Goal: Complete application form

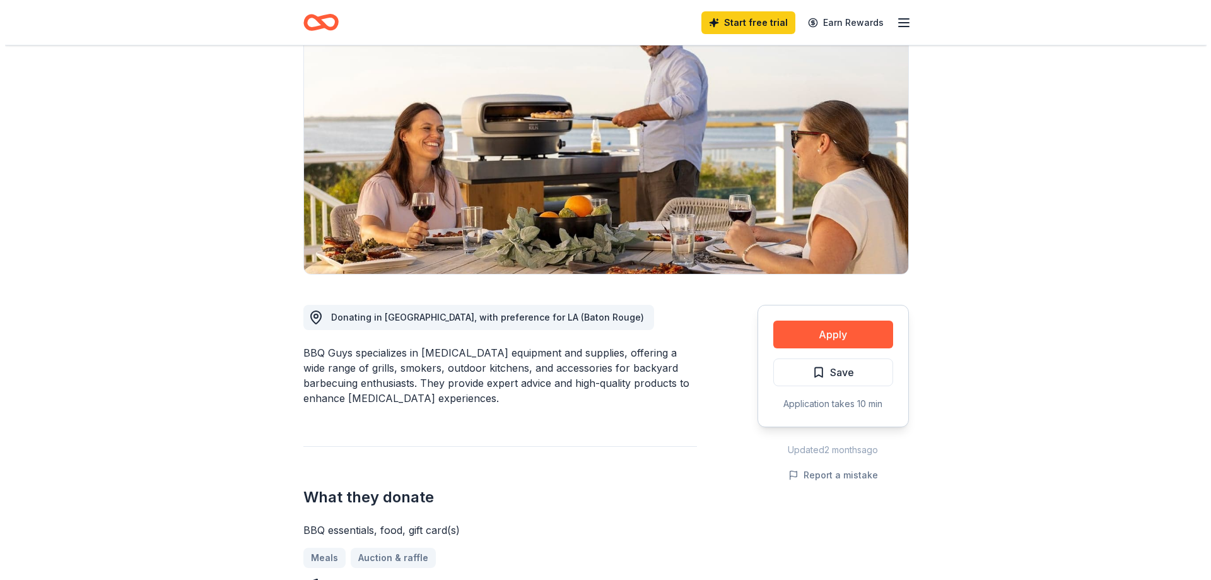
scroll to position [126, 0]
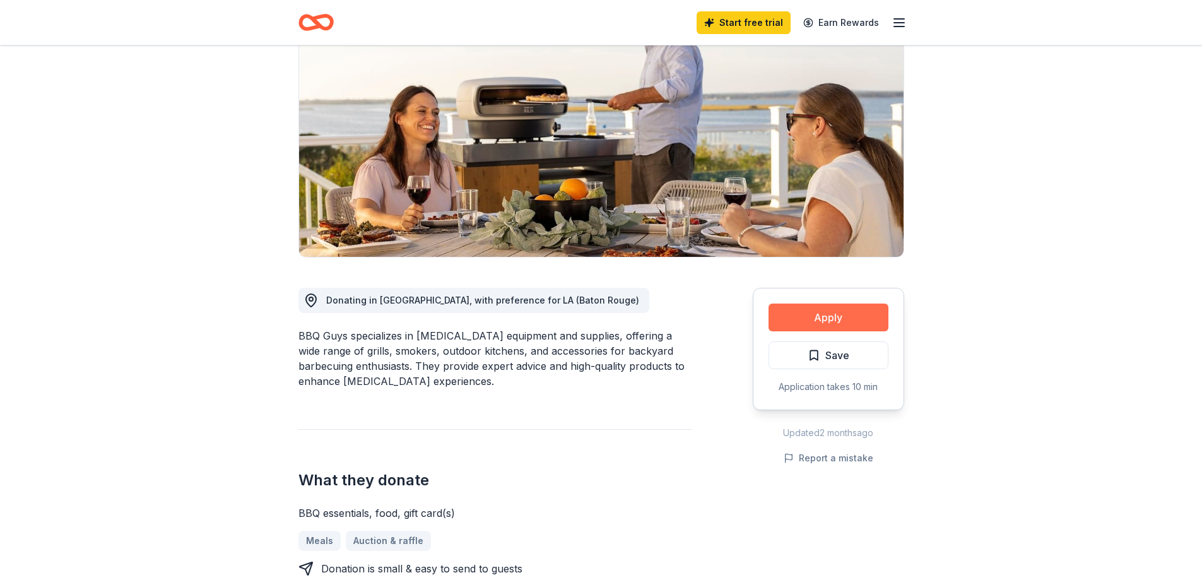
click at [842, 324] on button "Apply" at bounding box center [828, 317] width 120 height 28
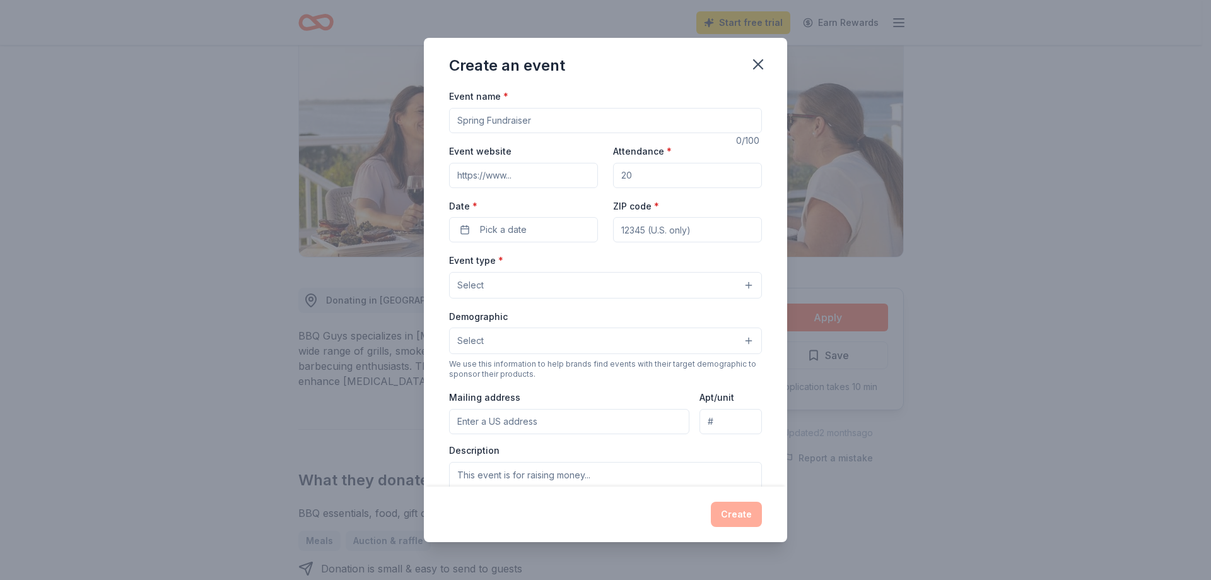
click at [560, 129] on input "Event name *" at bounding box center [605, 120] width 313 height 25
type input "[PERSON_NAME]'s Legacy 4th Annual Golf Outing"
paste input "[URL][DOMAIN_NAME]"
type input "[URL][DOMAIN_NAME]"
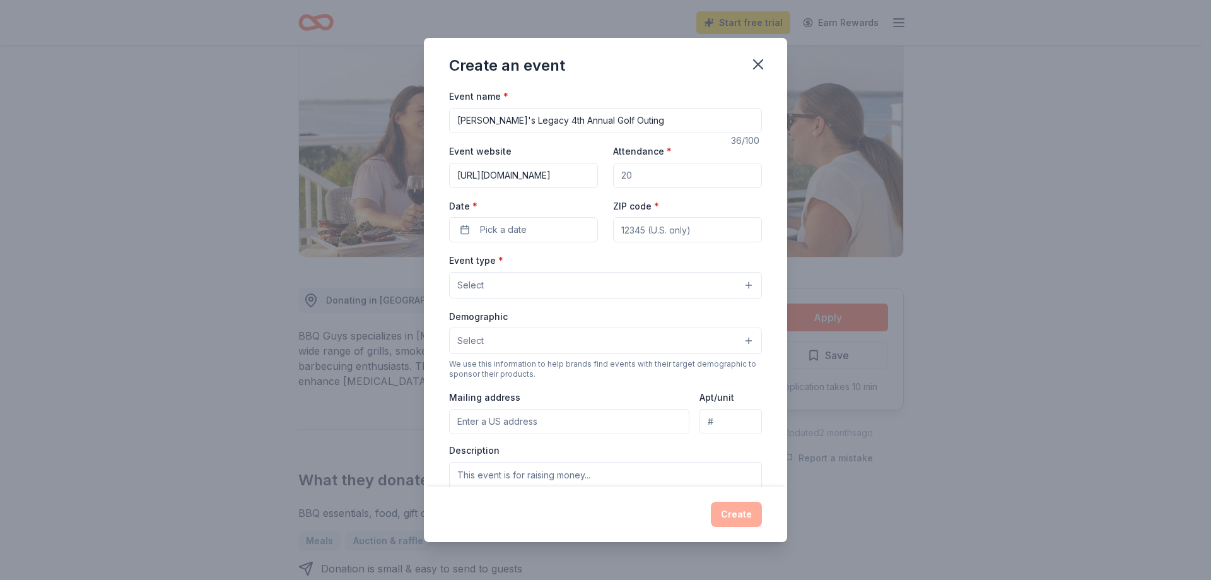
scroll to position [0, 0]
drag, startPoint x: 680, startPoint y: 180, endPoint x: 555, endPoint y: 180, distance: 124.9
click at [555, 180] on div "Event website [URL][DOMAIN_NAME] Attendance * Date * Pick a date ZIP code *" at bounding box center [605, 192] width 313 height 99
type input "144"
click at [537, 236] on button "Pick a date" at bounding box center [523, 229] width 149 height 25
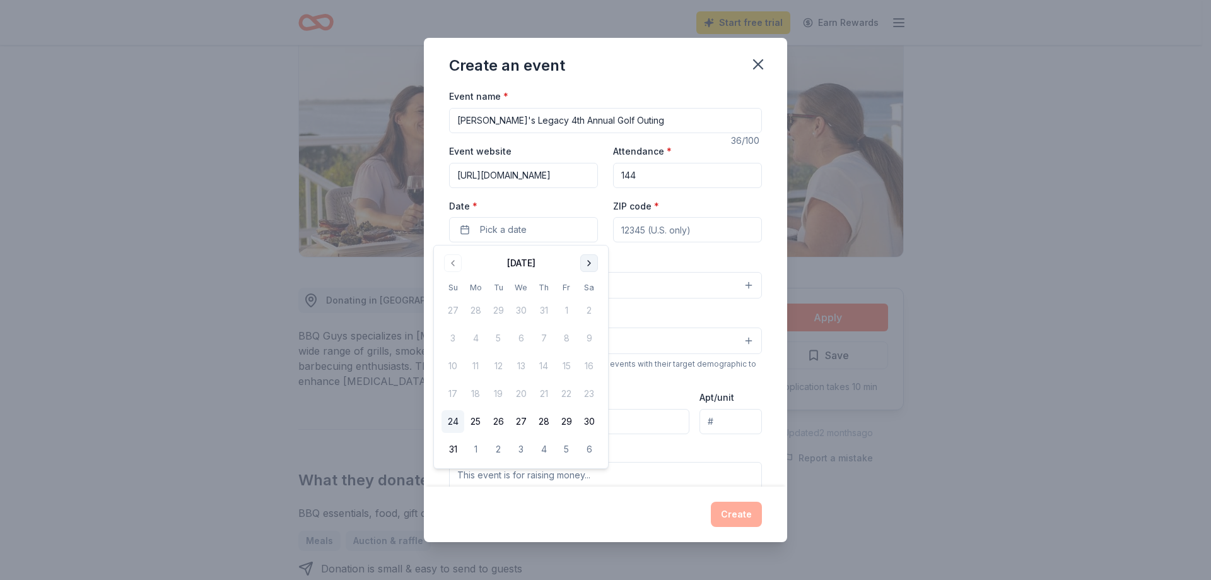
click at [584, 267] on button "Go to next month" at bounding box center [589, 263] width 18 height 18
click at [478, 392] on button "22" at bounding box center [475, 393] width 23 height 23
click at [647, 228] on input "ZIP code *" at bounding box center [687, 229] width 149 height 25
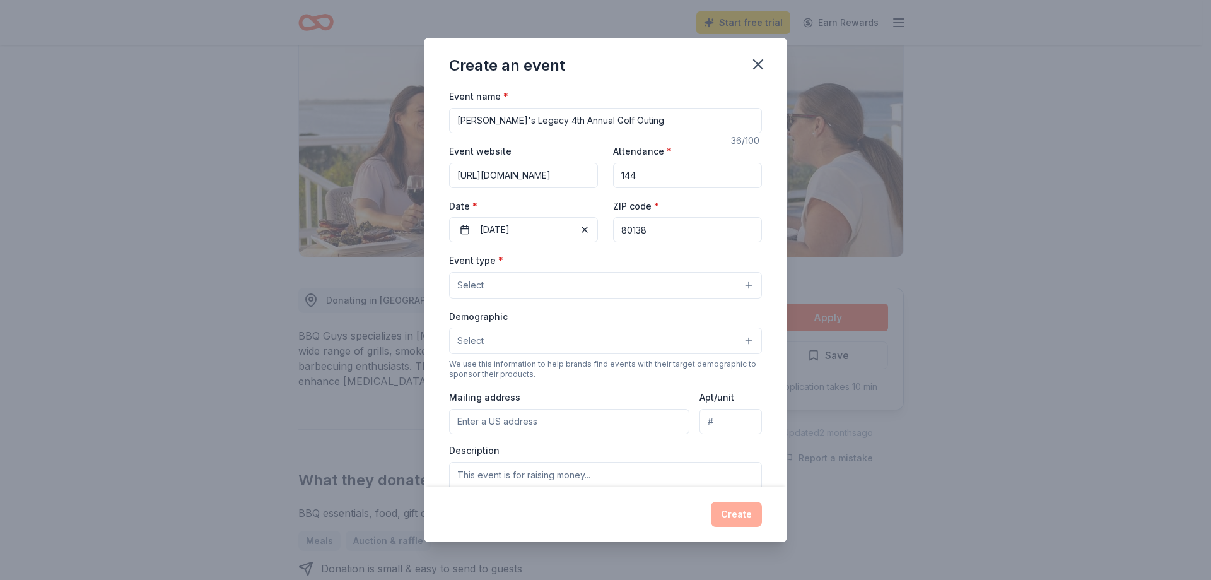
type input "80138"
click at [566, 290] on button "Select" at bounding box center [605, 285] width 313 height 26
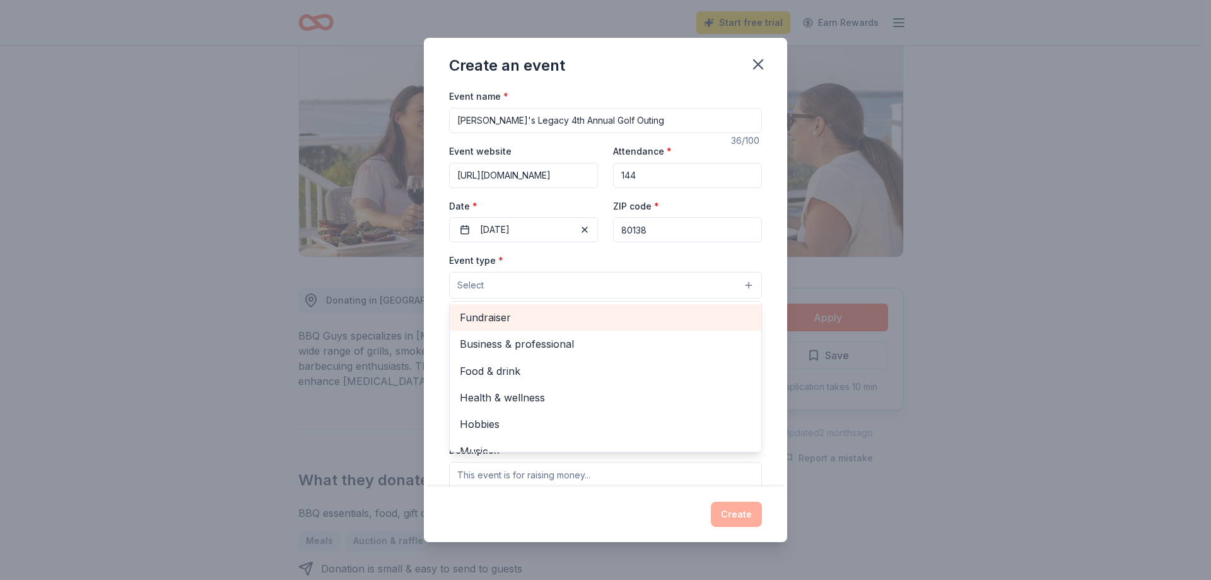
click at [553, 316] on span "Fundraiser" at bounding box center [605, 317] width 291 height 16
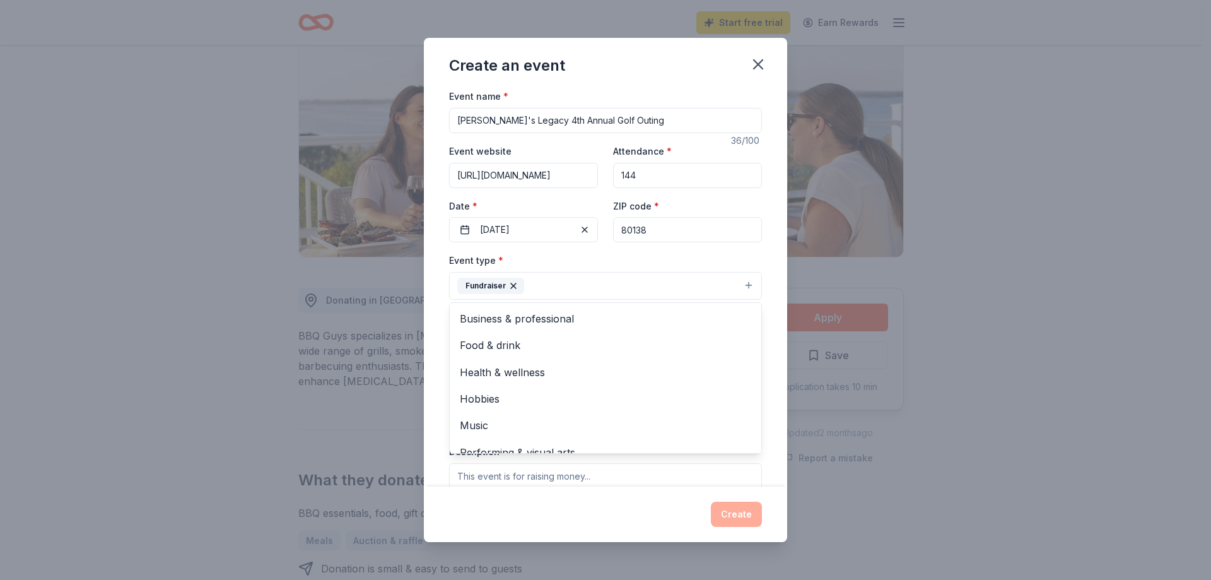
click at [772, 353] on div "Event name * [PERSON_NAME]'s Legacy 4th Annual Golf Outing 36 /100 Event websit…" at bounding box center [605, 286] width 363 height 397
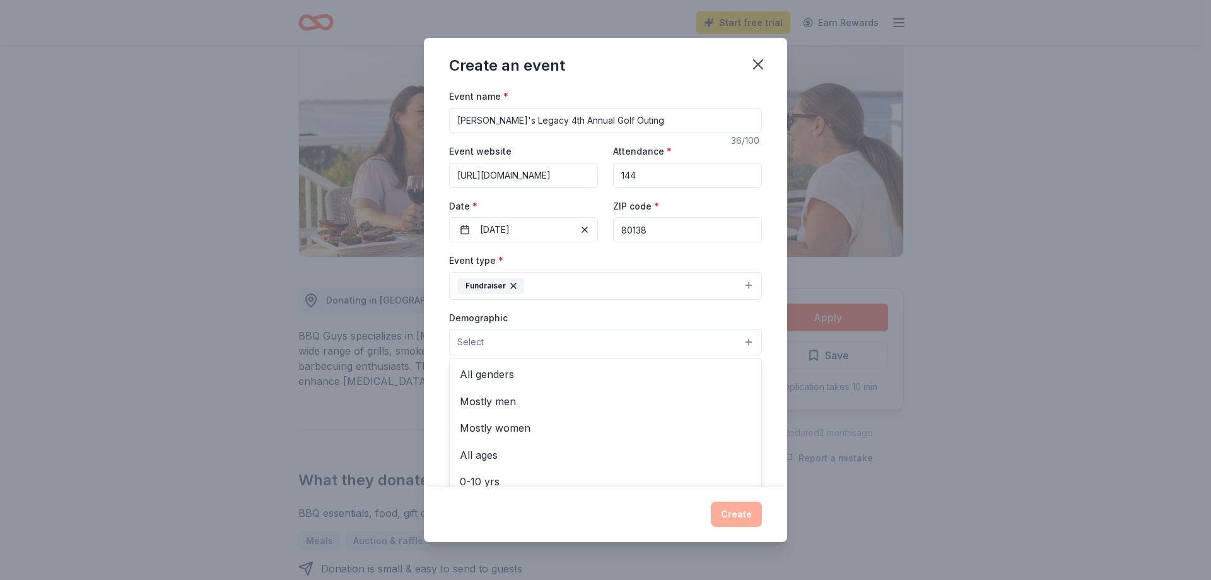
click at [544, 347] on button "Select" at bounding box center [605, 342] width 313 height 26
click at [533, 382] on span "All genders" at bounding box center [605, 374] width 291 height 16
click at [512, 372] on span "Mostly men" at bounding box center [605, 375] width 291 height 16
click at [517, 347] on icon "button" at bounding box center [517, 342] width 10 height 10
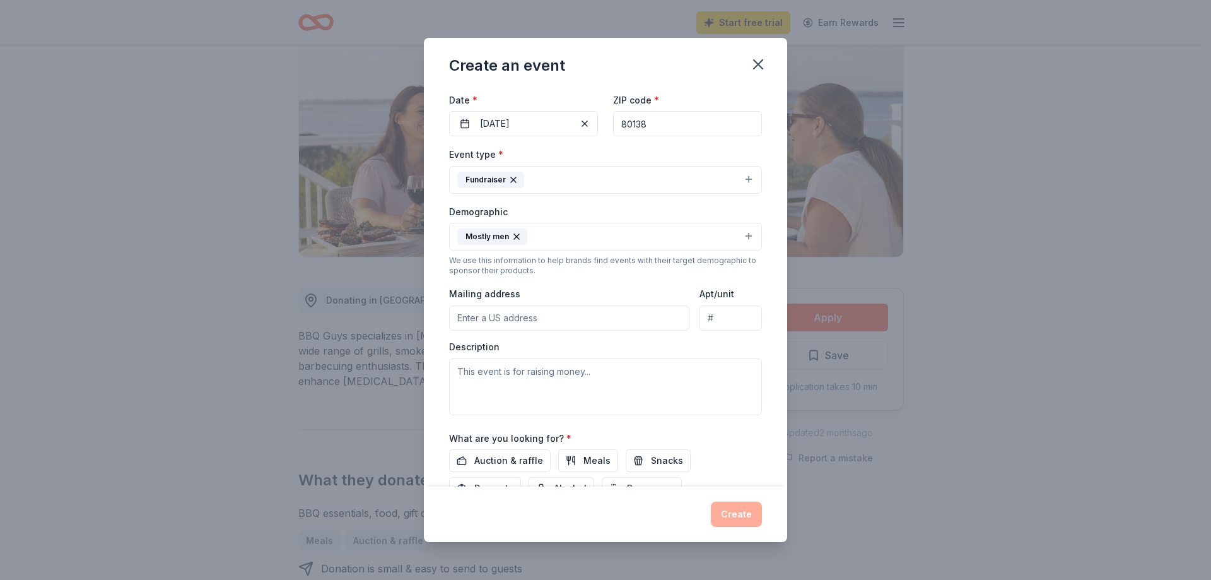
scroll to position [126, 0]
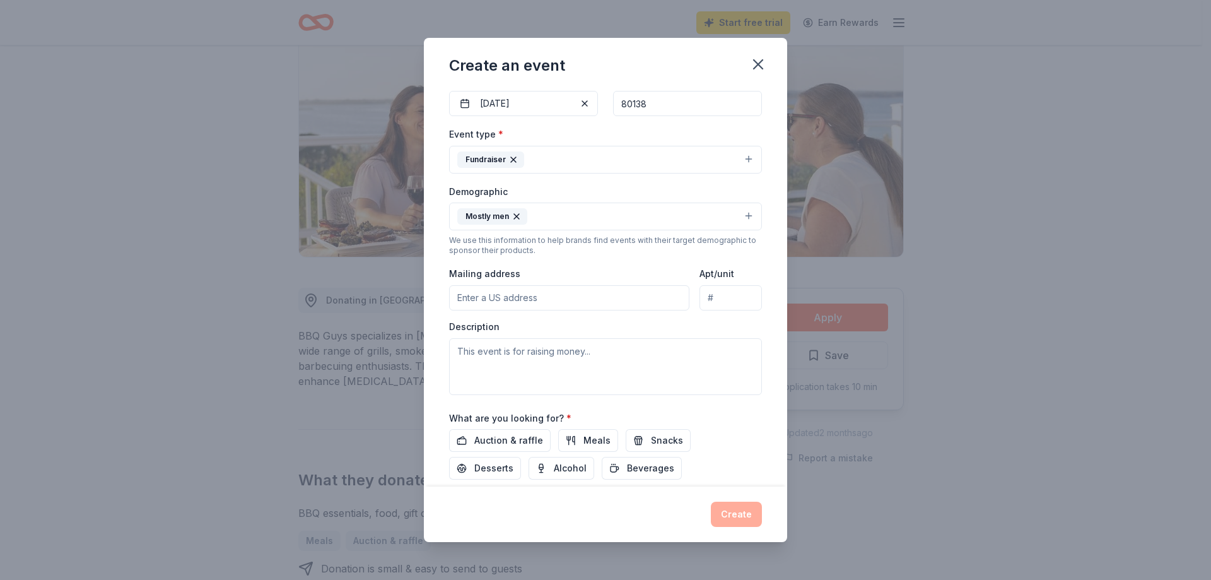
click at [517, 303] on input "Mailing address" at bounding box center [569, 297] width 240 height 25
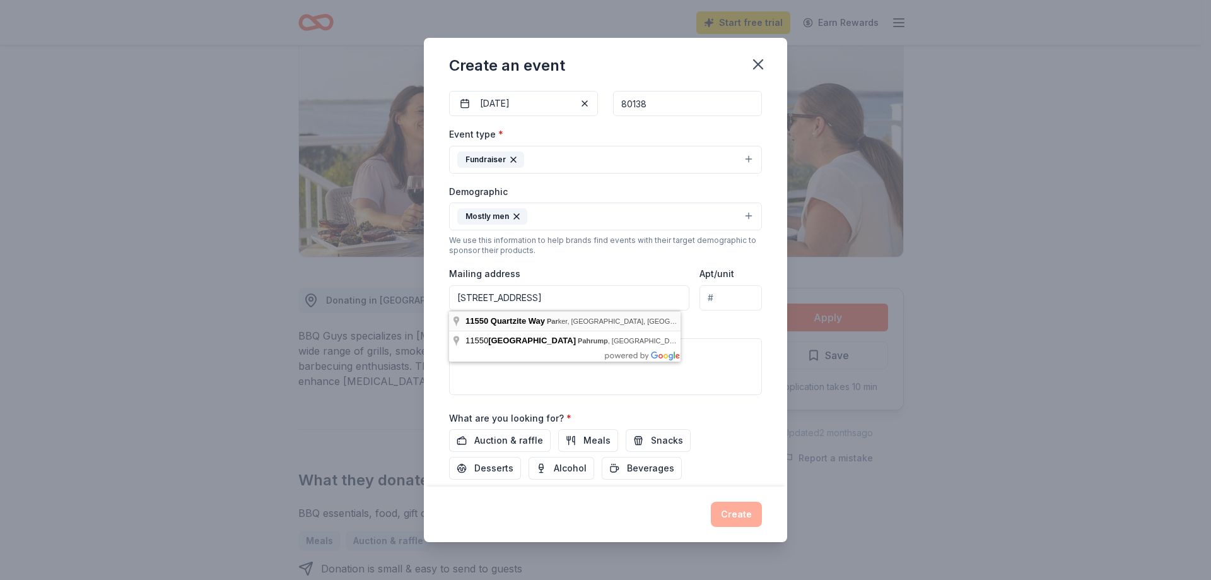
type input "[STREET_ADDRESS]"
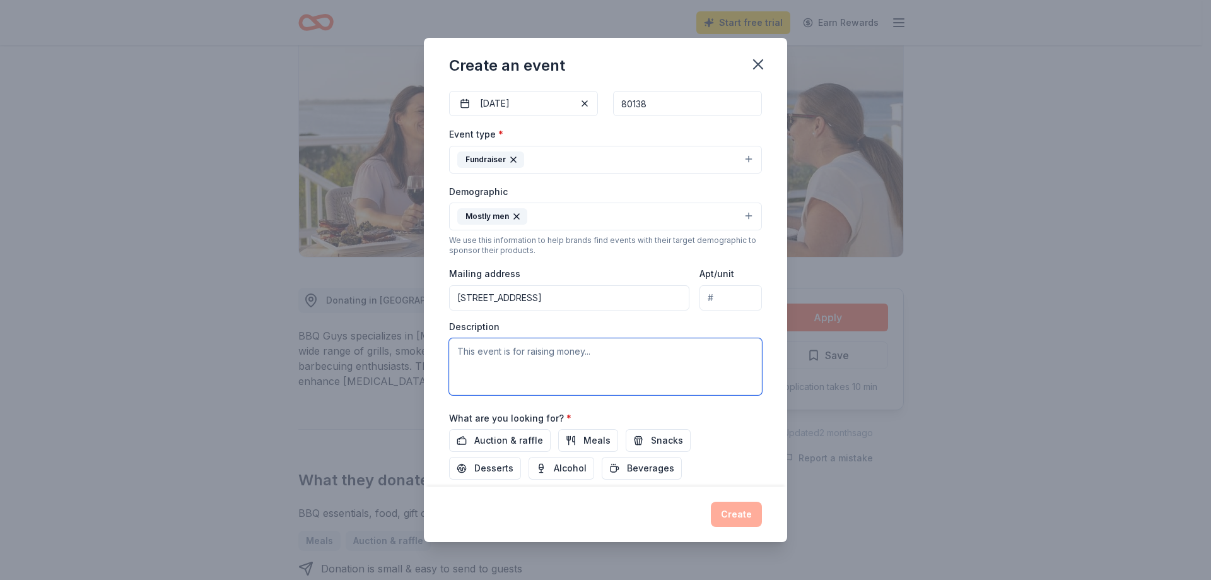
click at [567, 355] on textarea at bounding box center [605, 366] width 313 height 57
paste textarea "Lo, I’d Sitame, Cons’a eli, sed D’e temporin utl et dolorem aliq enimadm veniam…"
type textarea "Lo, I’d Sitame, Cons’a eli, sed D’e temporin utl et dolorem aliq enimadm veniam…"
click at [520, 438] on span "Auction & raffle" at bounding box center [508, 440] width 69 height 15
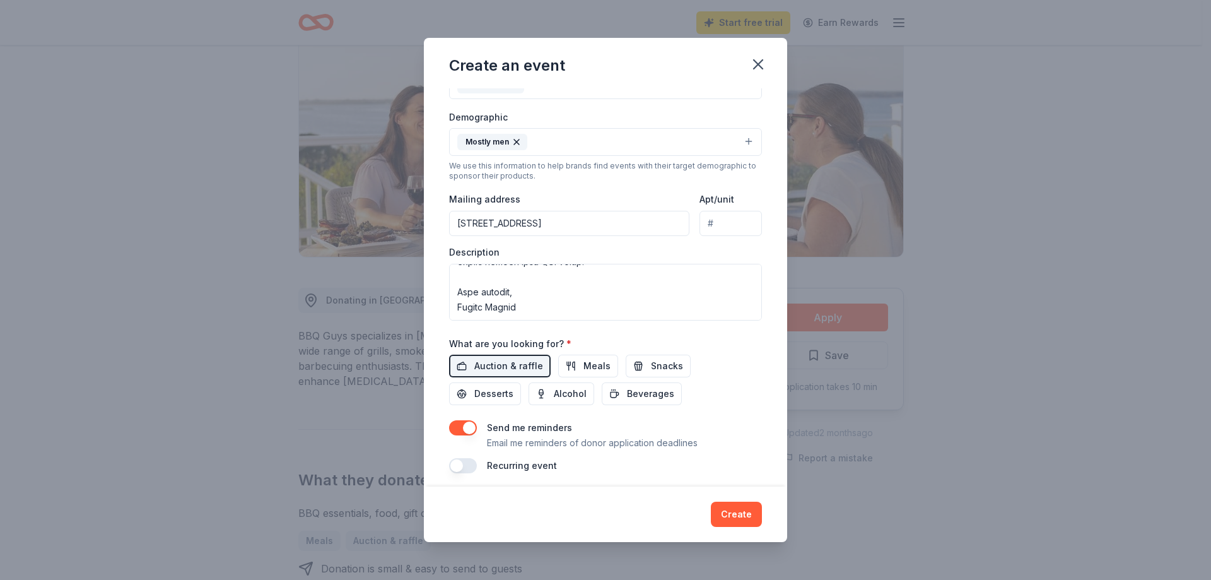
scroll to position [208, 0]
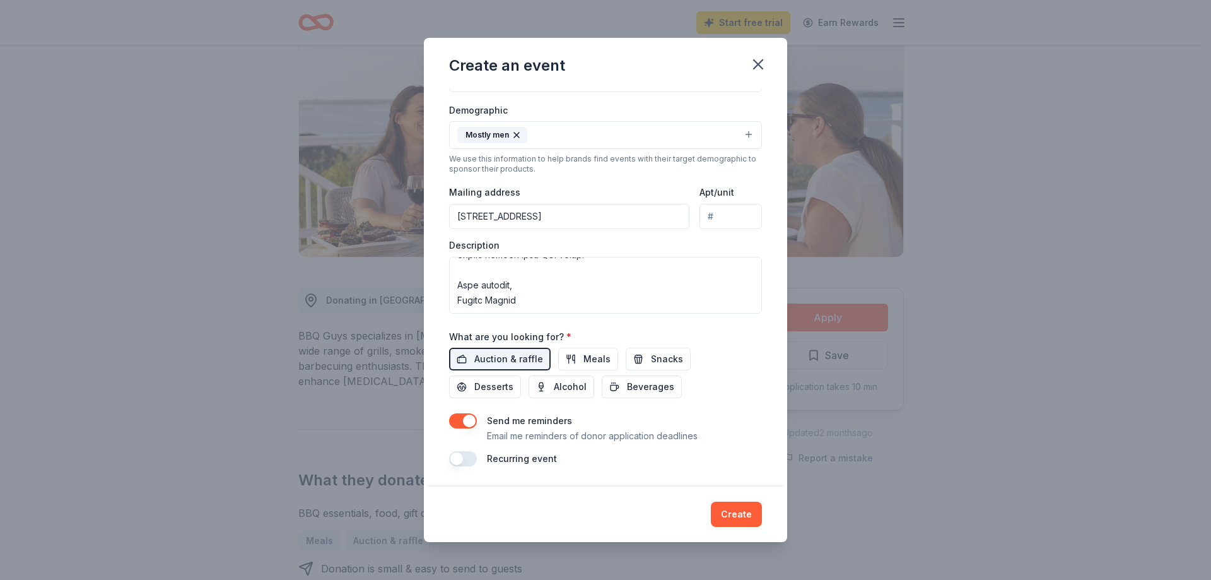
click at [471, 421] on button "button" at bounding box center [463, 420] width 28 height 15
click at [734, 516] on button "Create" at bounding box center [736, 514] width 51 height 25
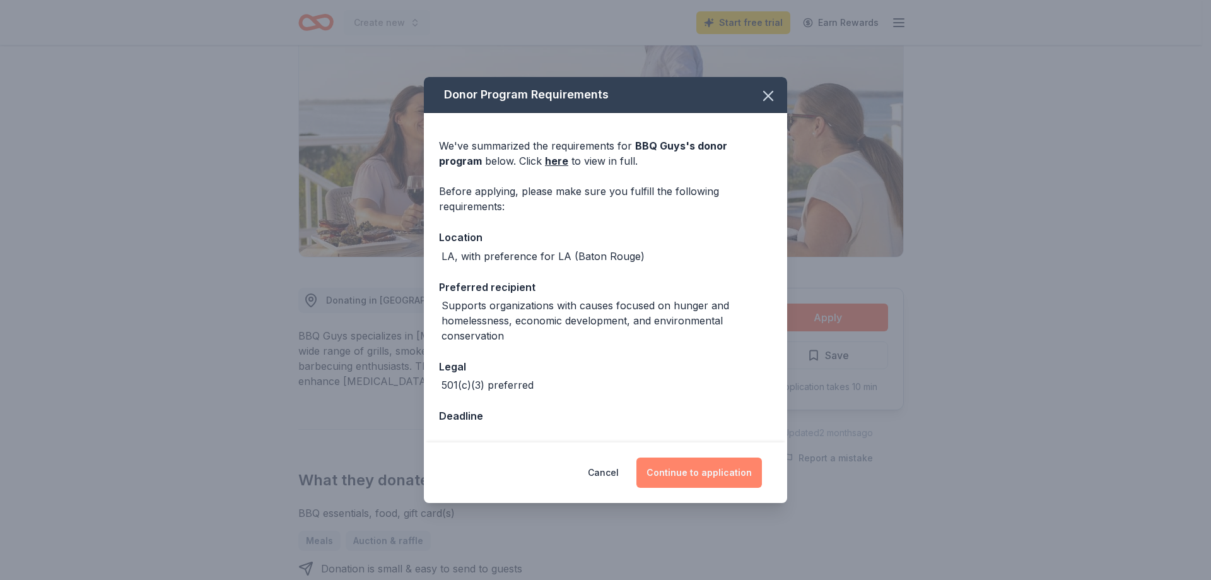
click at [729, 472] on button "Continue to application" at bounding box center [700, 472] width 126 height 30
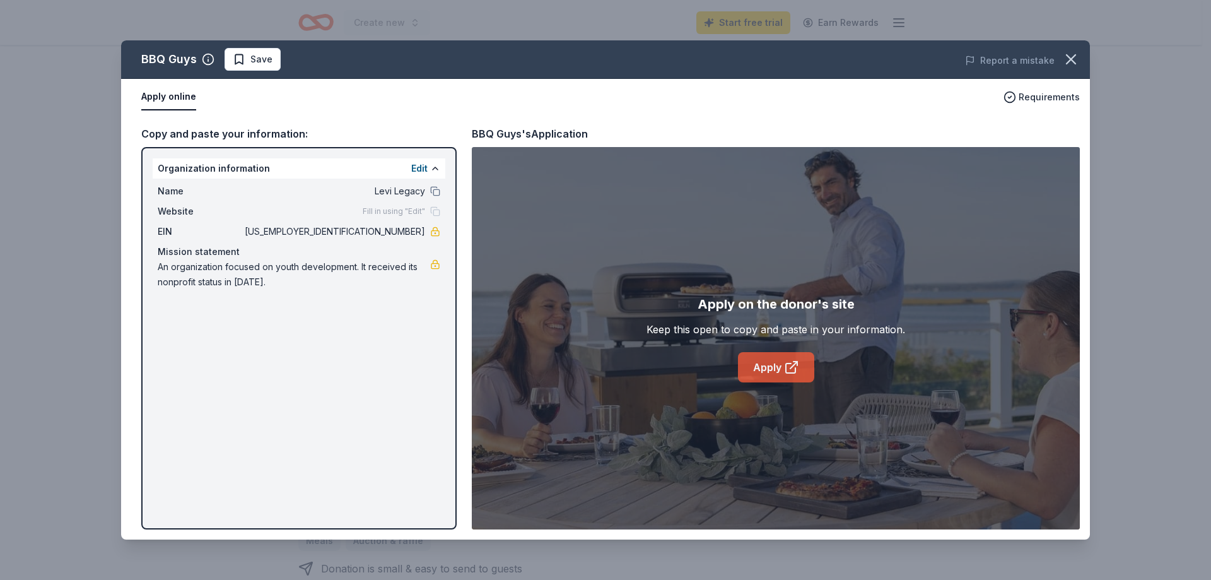
click at [794, 372] on icon at bounding box center [791, 367] width 15 height 15
